Goal: Check status

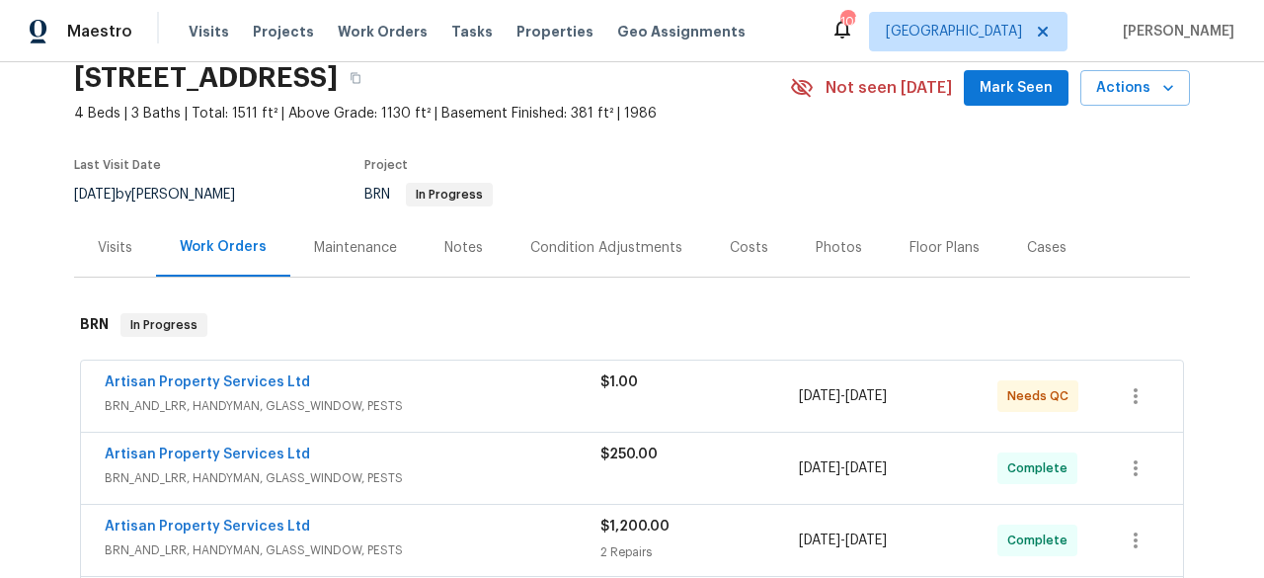
scroll to position [106, 0]
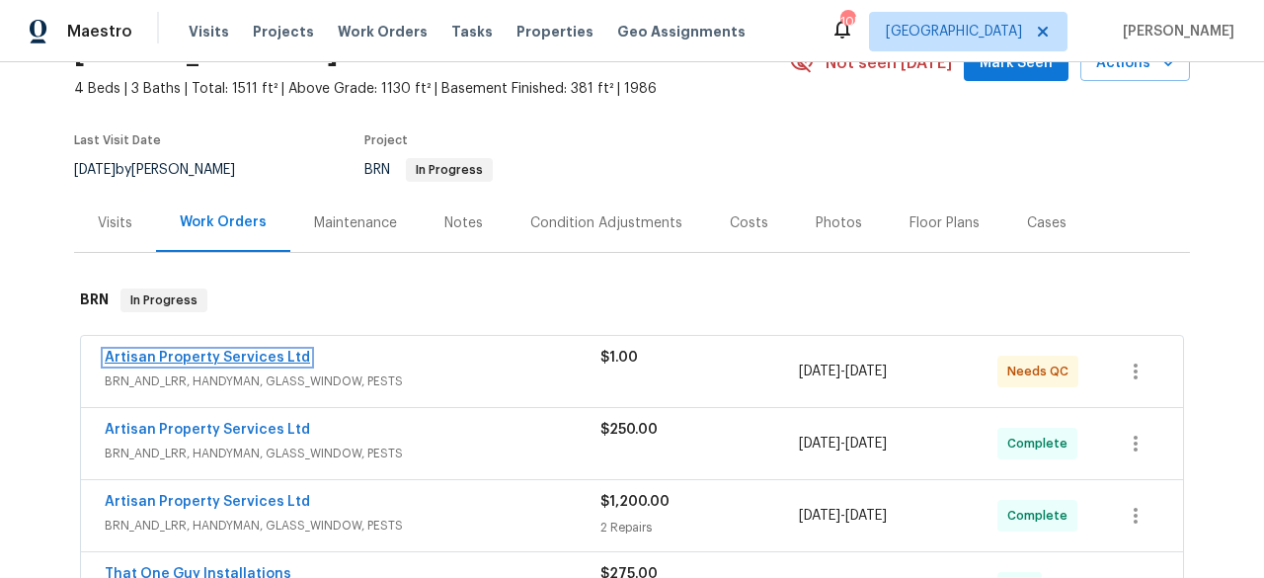
click at [249, 359] on link "Artisan Property Services Ltd" at bounding box center [207, 358] width 205 height 14
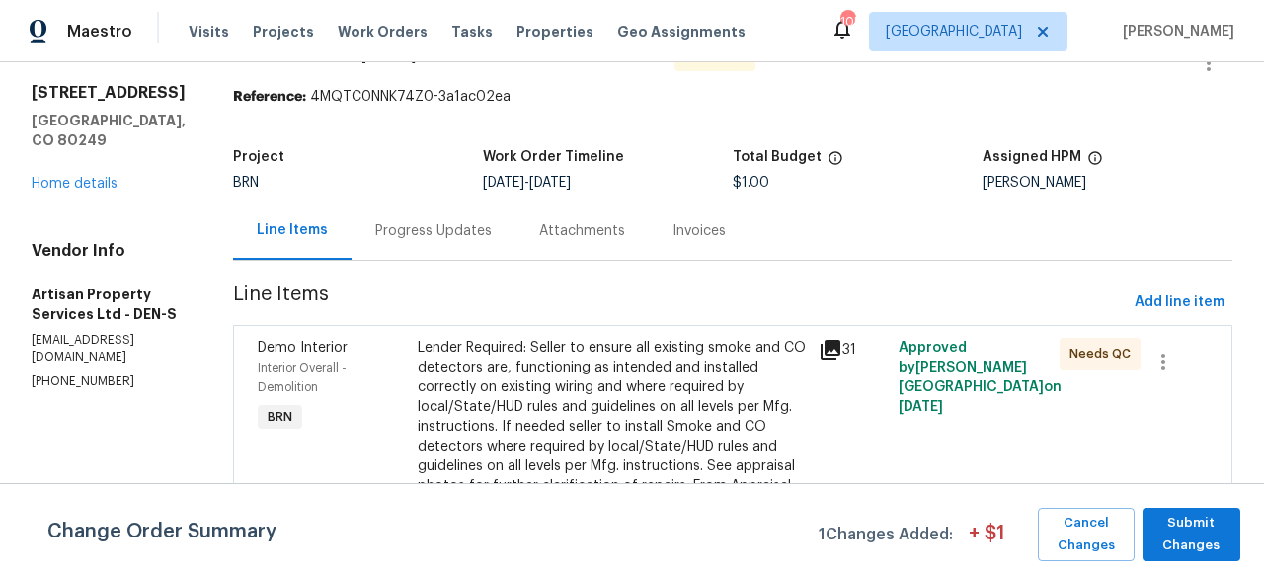
scroll to position [48, 0]
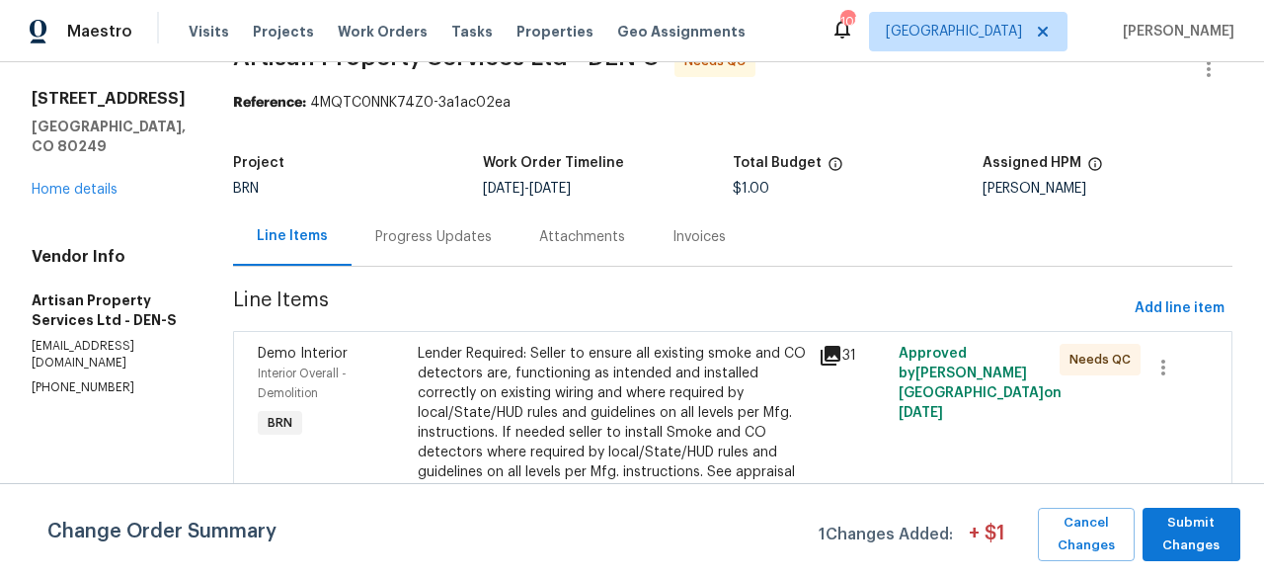
click at [387, 235] on div "Progress Updates" at bounding box center [433, 237] width 117 height 20
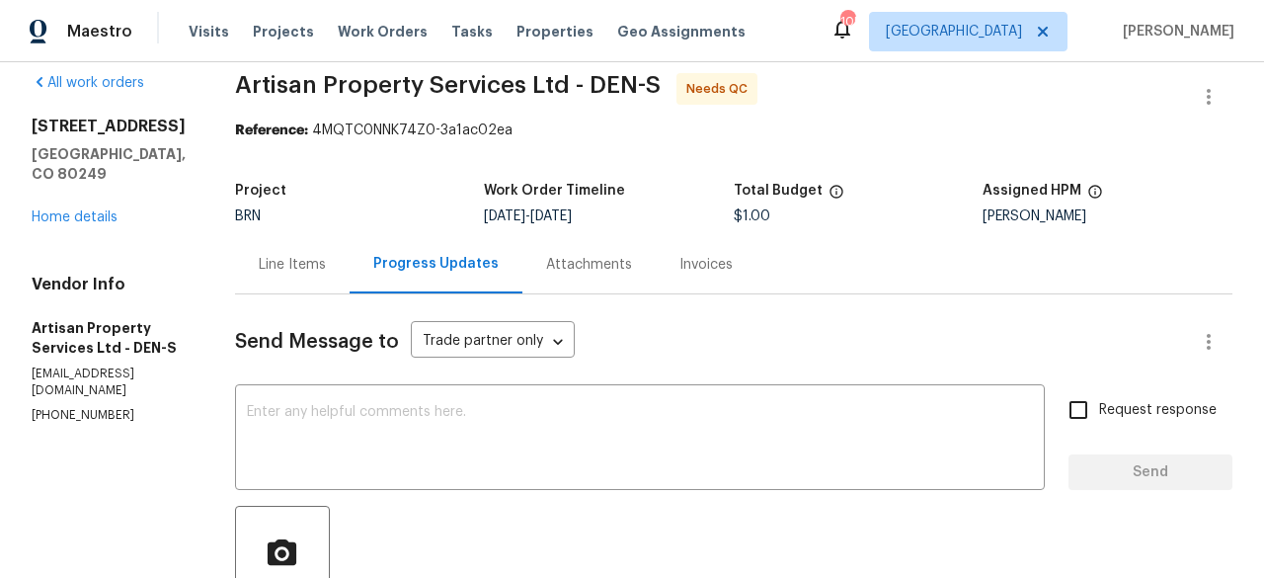
scroll to position [20, 0]
click at [589, 281] on div "Attachments" at bounding box center [588, 265] width 133 height 58
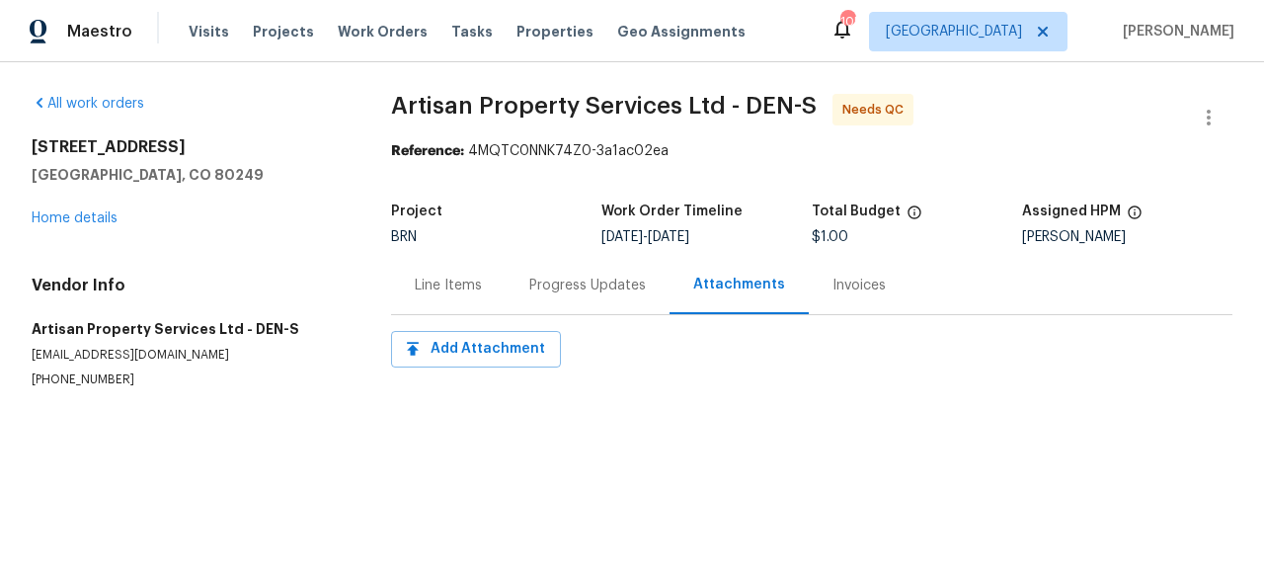
click at [566, 257] on div "Progress Updates" at bounding box center [588, 285] width 164 height 58
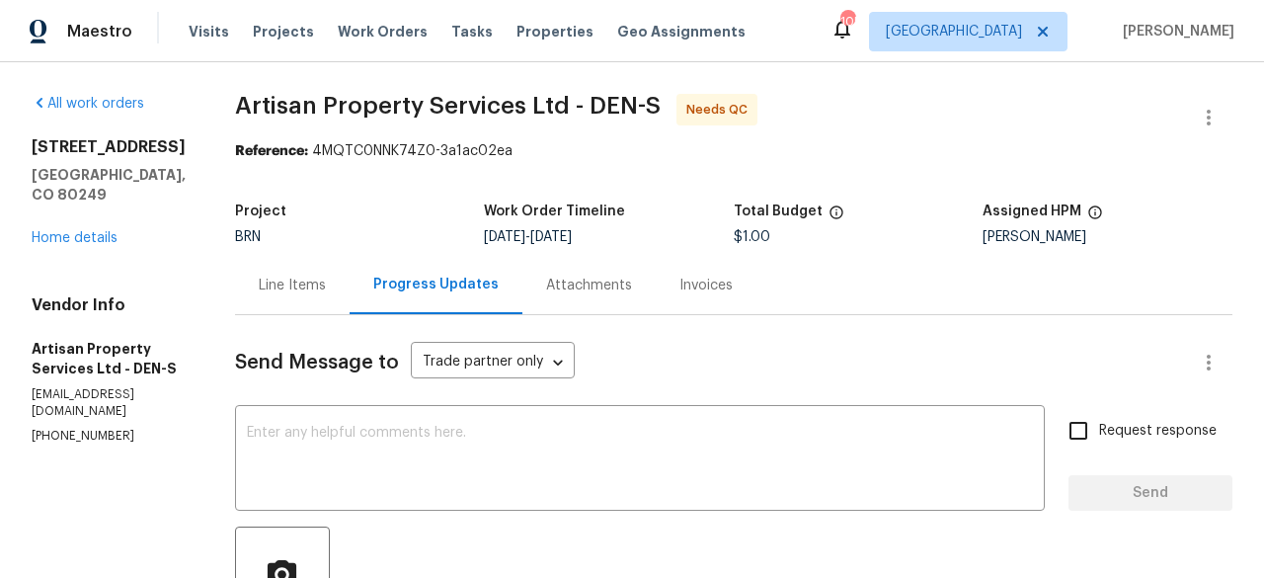
click at [723, 276] on div "Invoices" at bounding box center [706, 285] width 101 height 58
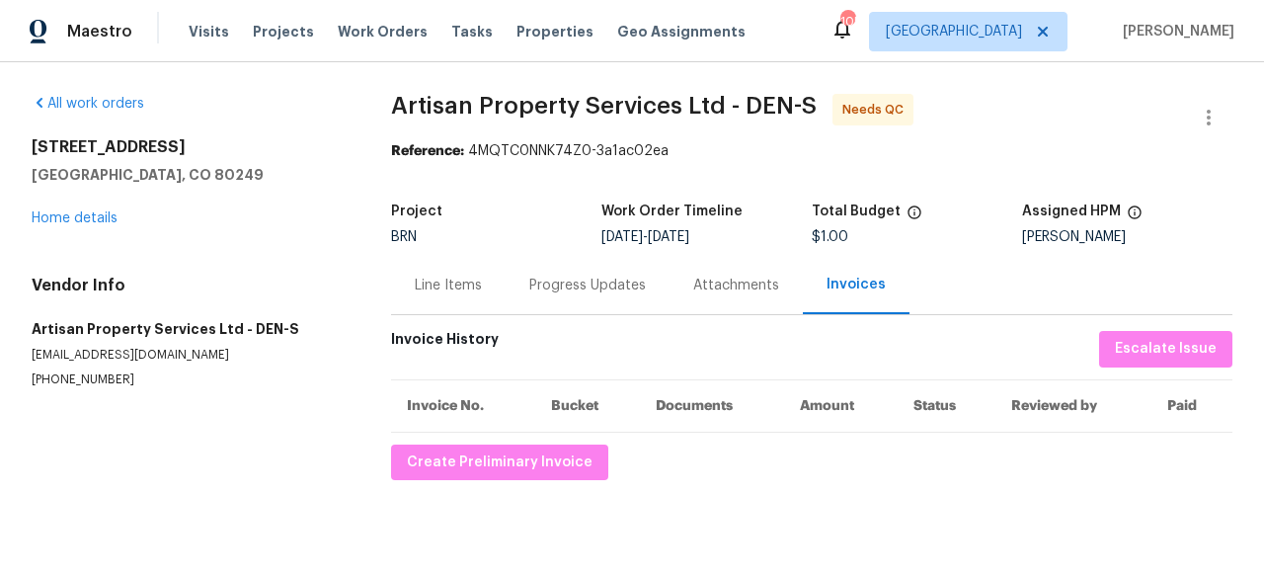
click at [717, 297] on div "Attachments" at bounding box center [736, 285] width 133 height 58
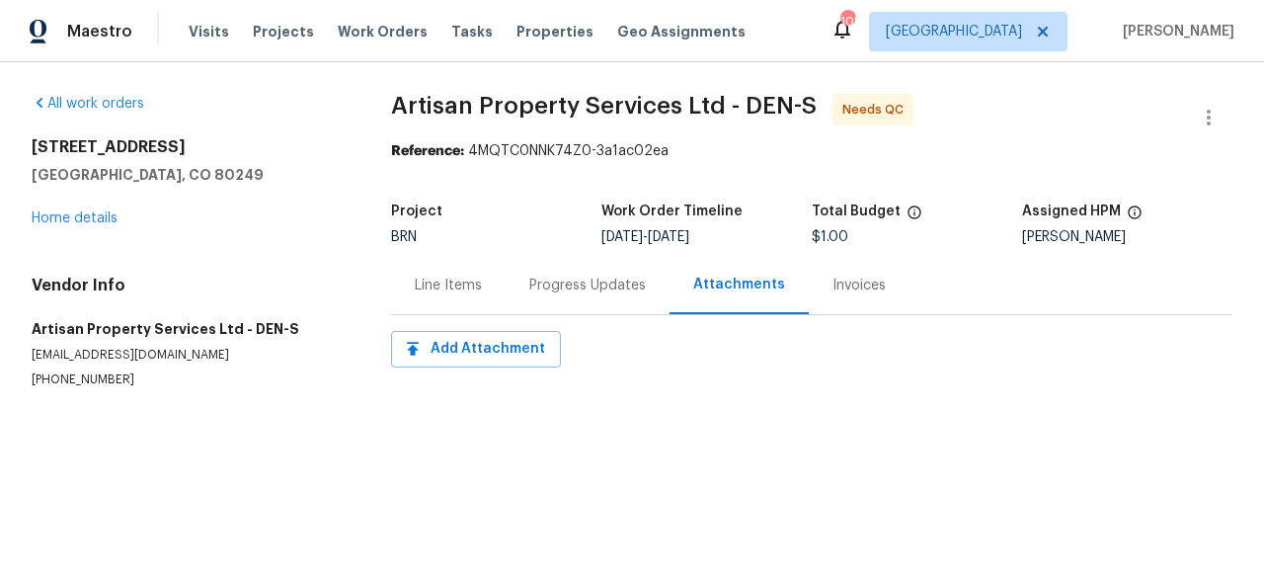
click at [569, 289] on div "Progress Updates" at bounding box center [587, 286] width 117 height 20
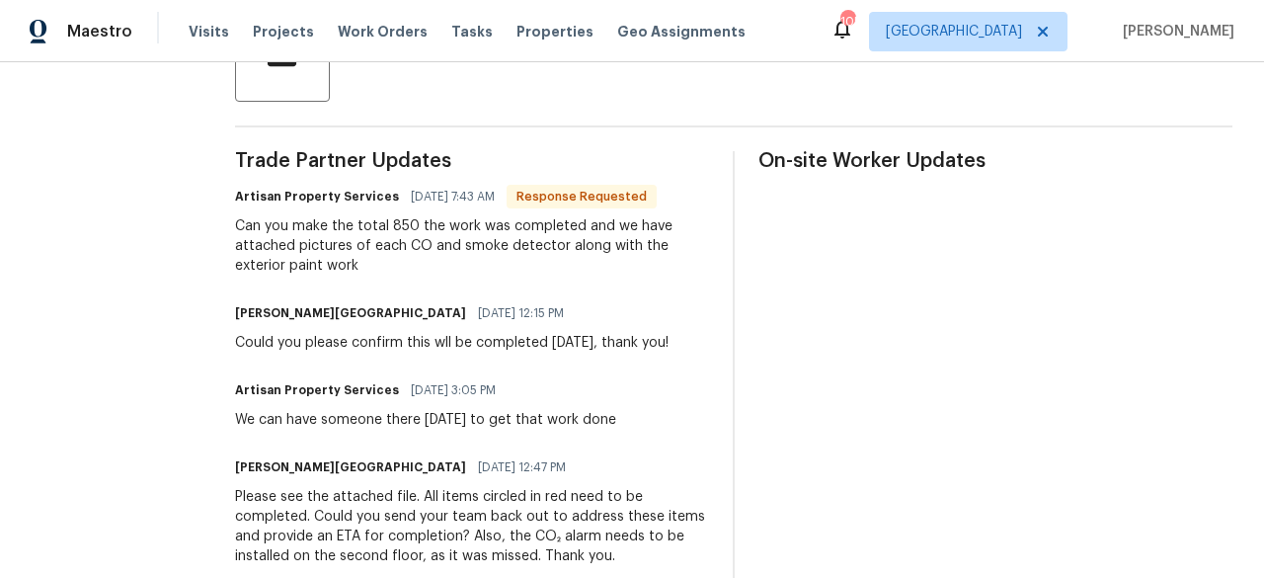
scroll to position [601, 0]
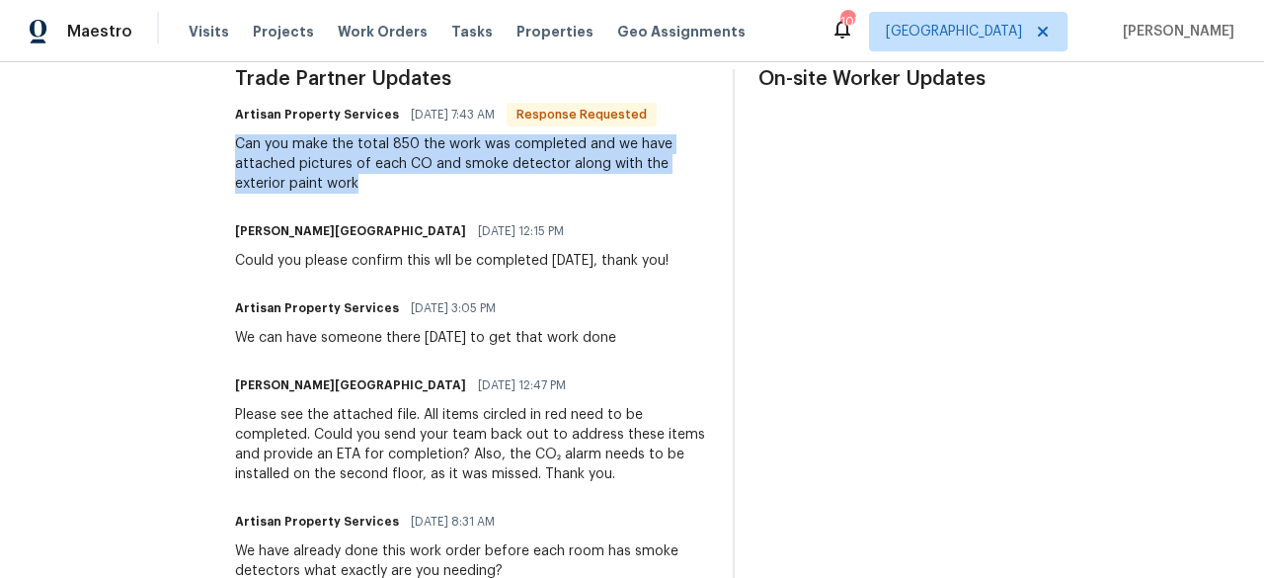
drag, startPoint x: 234, startPoint y: 153, endPoint x: 416, endPoint y: 179, distance: 183.5
click at [416, 179] on div "All work orders [STREET_ADDRESS] Home details Vendor Info Artisan Property Serv…" at bounding box center [632, 135] width 1264 height 1349
copy div "Can you make the total 850 the work was completed and we have attached pictures…"
